Goal: Information Seeking & Learning: Learn about a topic

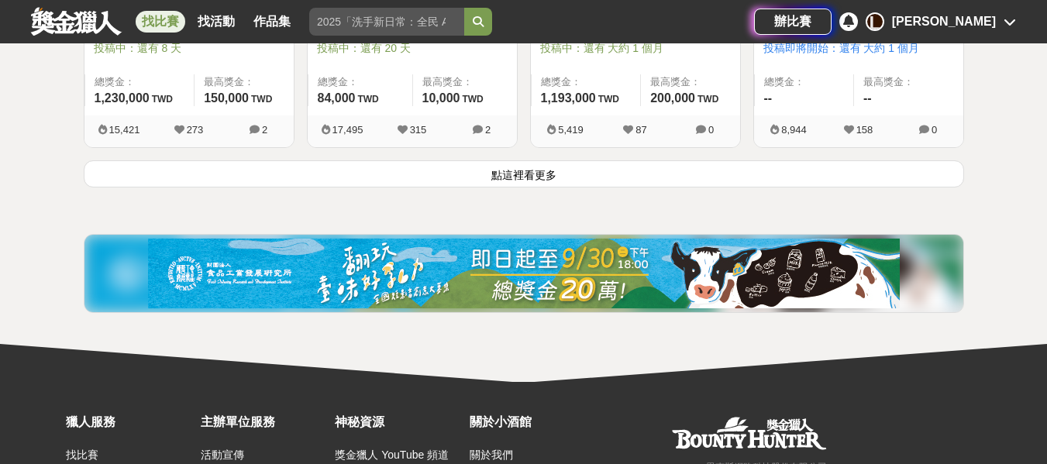
scroll to position [2169, 0]
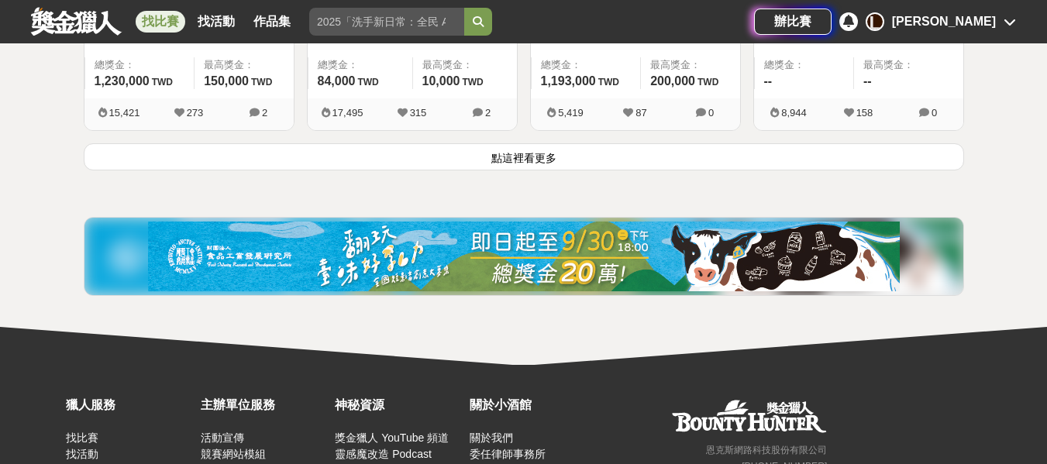
click at [532, 157] on button "點這裡看更多" at bounding box center [524, 156] width 880 height 27
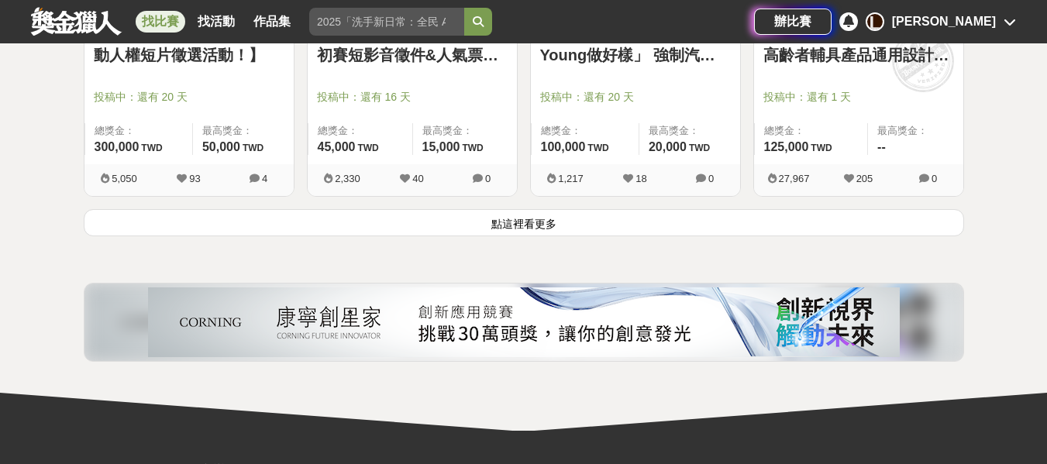
scroll to position [4106, 0]
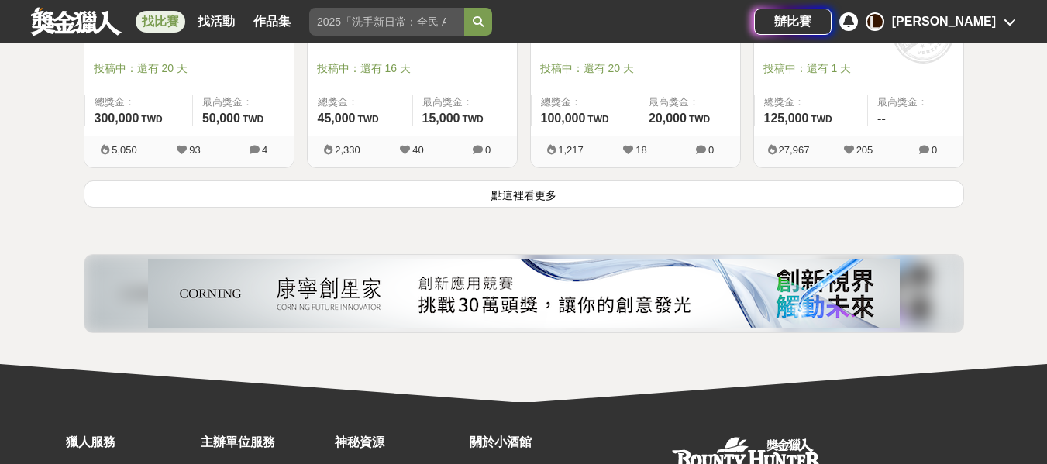
click at [504, 196] on button "點這裡看更多" at bounding box center [524, 194] width 880 height 27
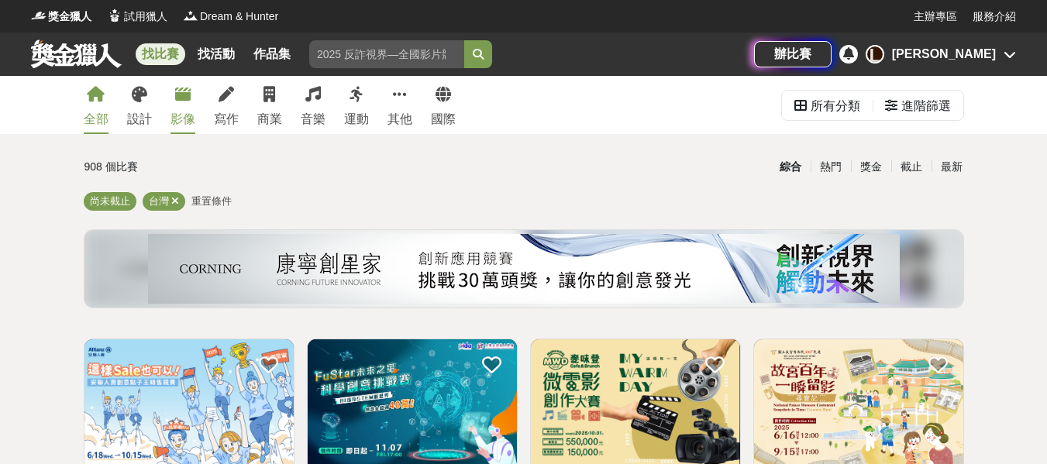
click at [181, 117] on div "影像" at bounding box center [182, 119] width 25 height 19
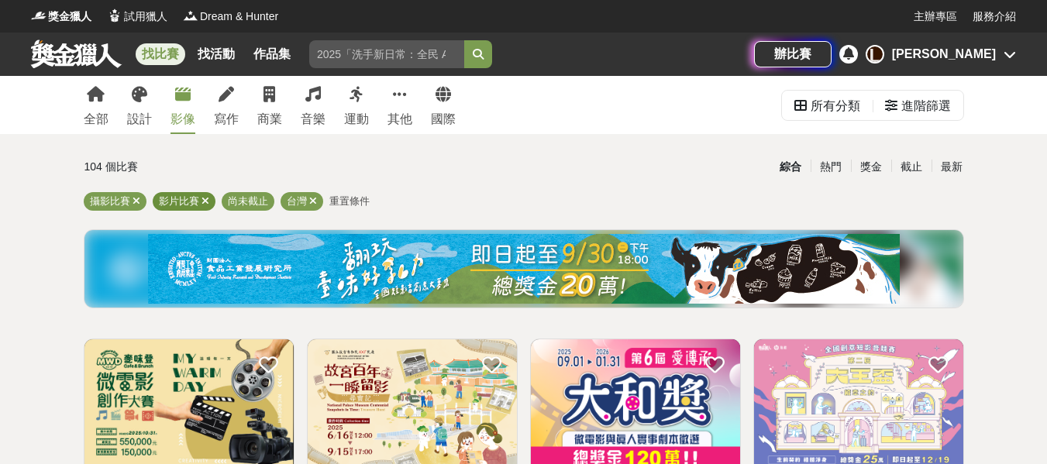
click at [205, 199] on icon at bounding box center [205, 201] width 8 height 10
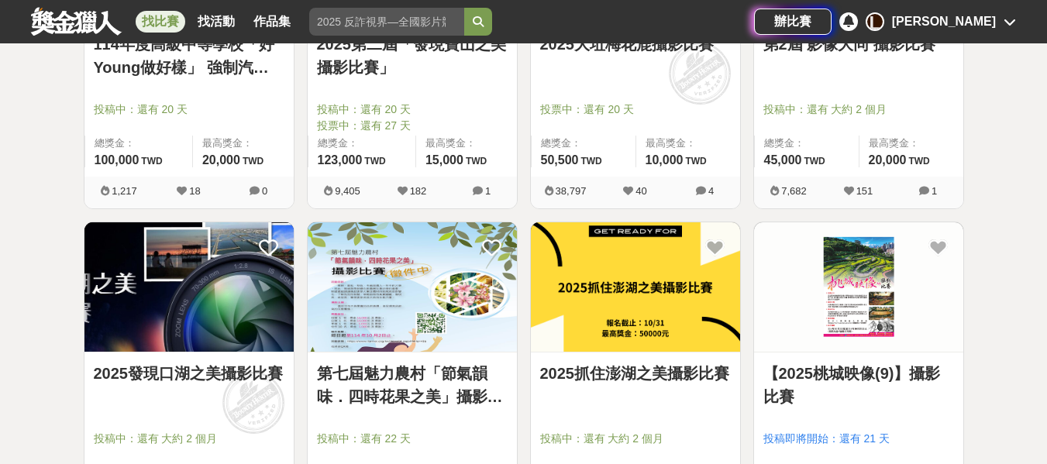
scroll to position [852, 0]
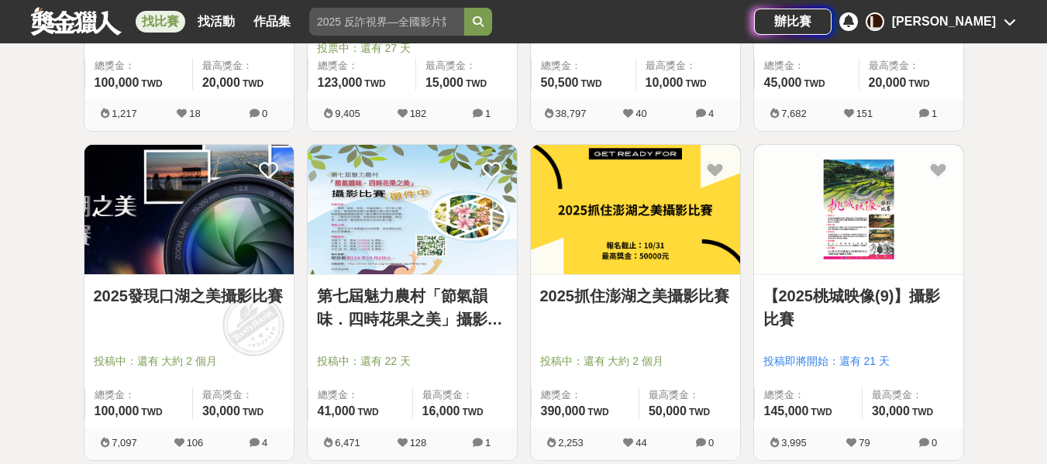
click at [403, 300] on link "第七屆魅力農村「節氣韻味．四時花果之美」攝影比賽" at bounding box center [412, 307] width 191 height 46
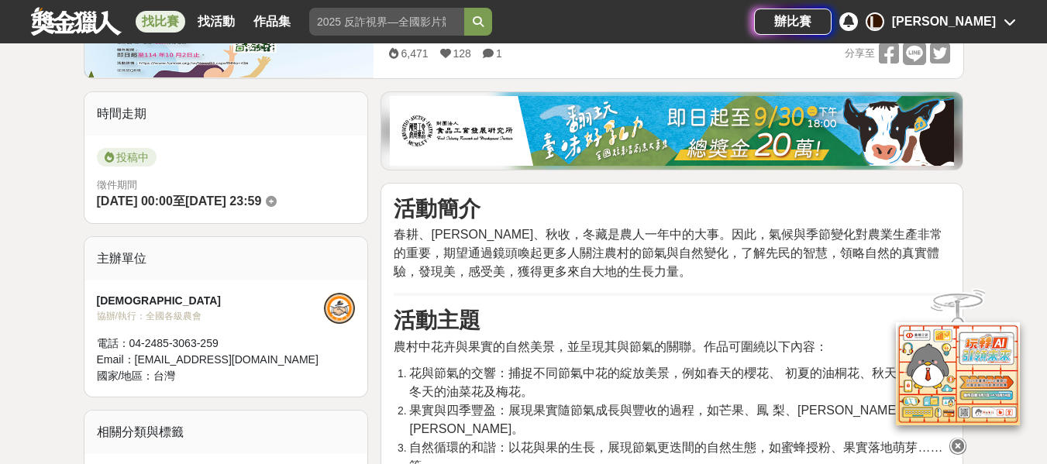
scroll to position [387, 0]
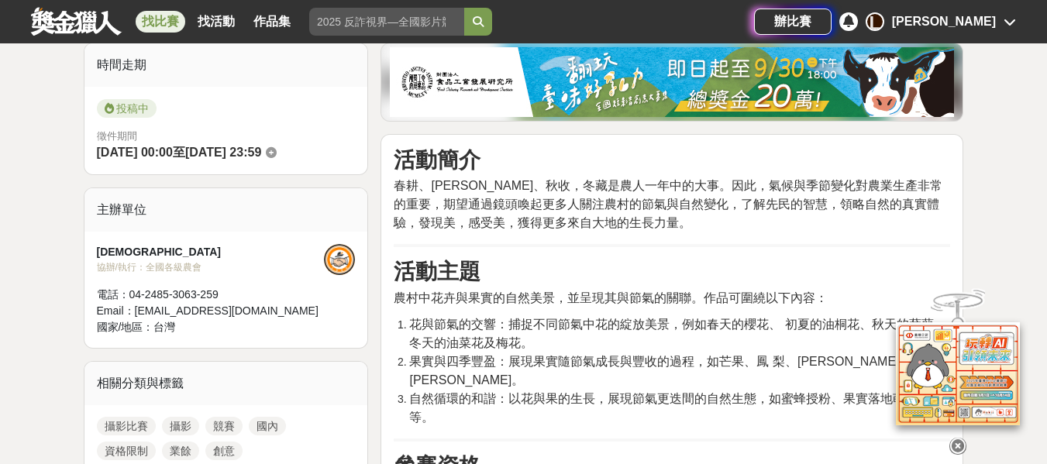
click at [958, 438] on icon at bounding box center [957, 446] width 17 height 17
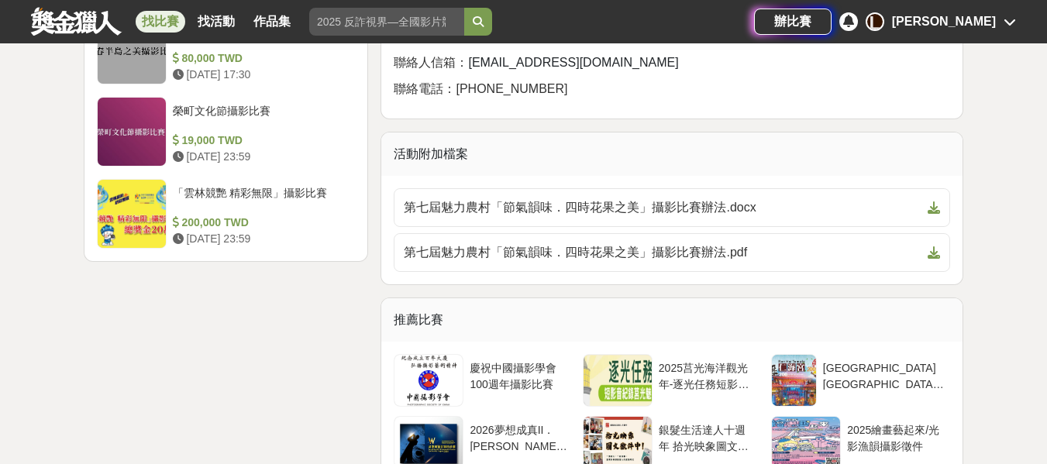
scroll to position [2014, 0]
click at [934, 215] on icon at bounding box center [933, 208] width 12 height 12
click at [934, 260] on icon at bounding box center [933, 253] width 12 height 12
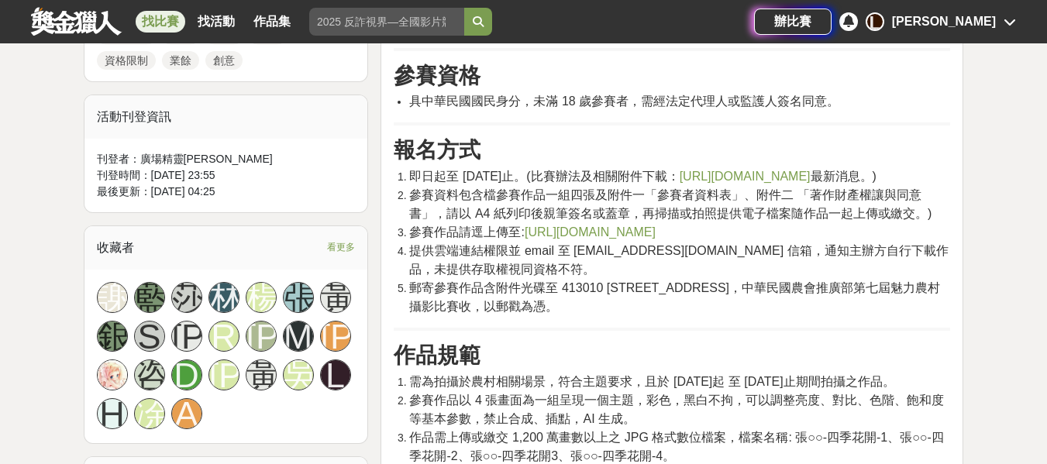
scroll to position [775, 0]
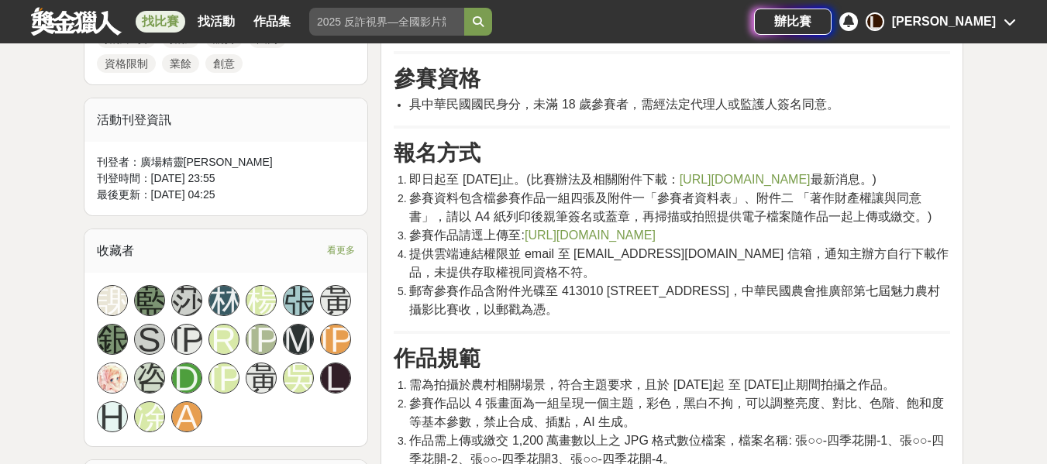
click at [802, 173] on link "https://www.farmer.org.tw/" at bounding box center [744, 179] width 131 height 13
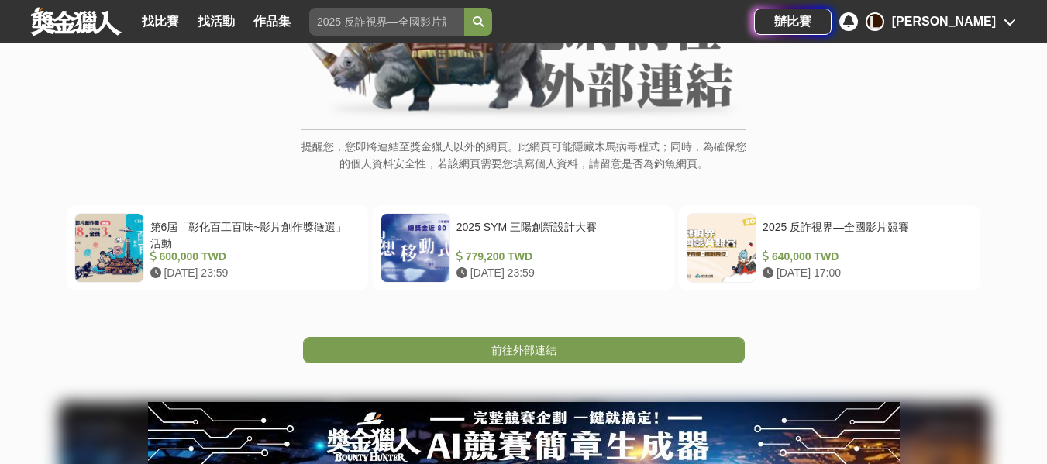
scroll to position [232, 0]
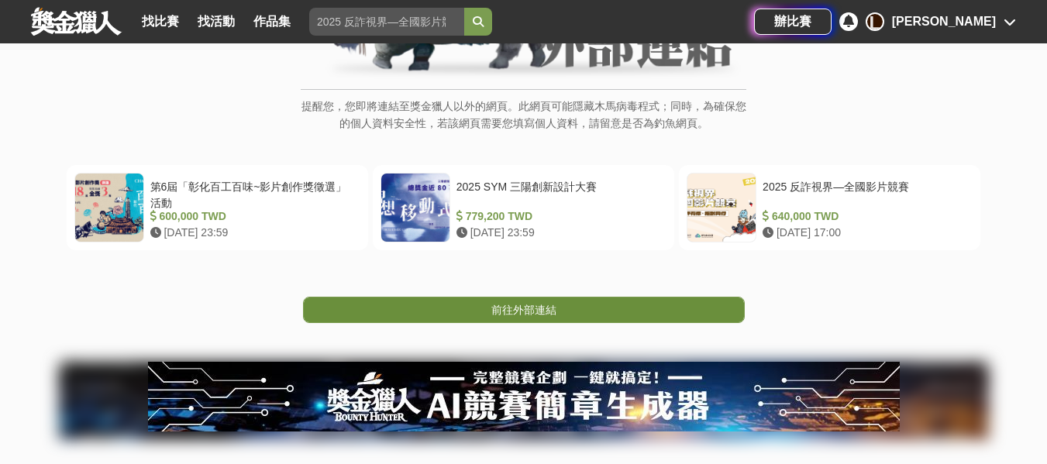
click at [534, 308] on span "前往外部連結" at bounding box center [523, 310] width 65 height 12
